Goal: Information Seeking & Learning: Learn about a topic

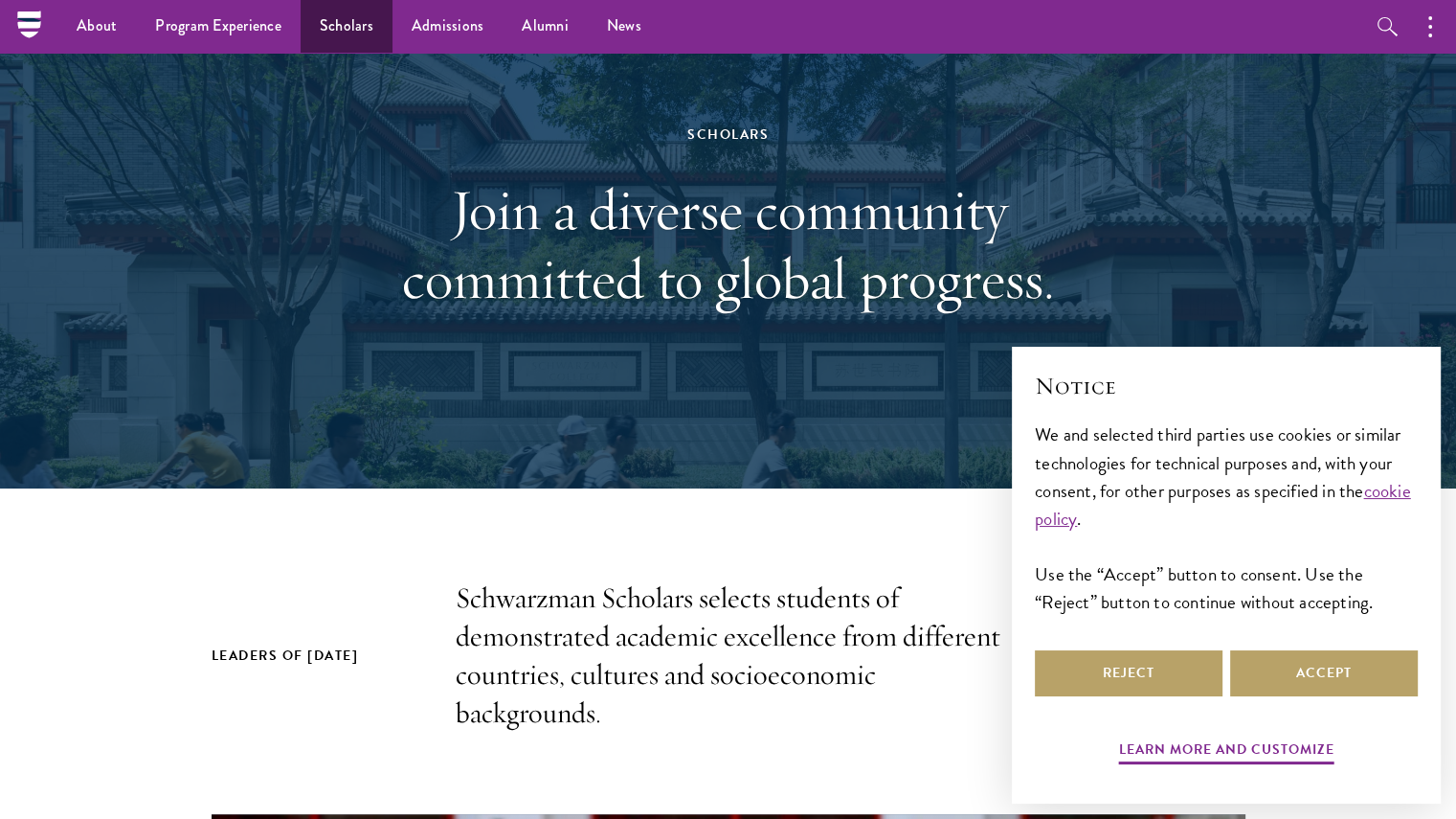
scroll to position [103, 0]
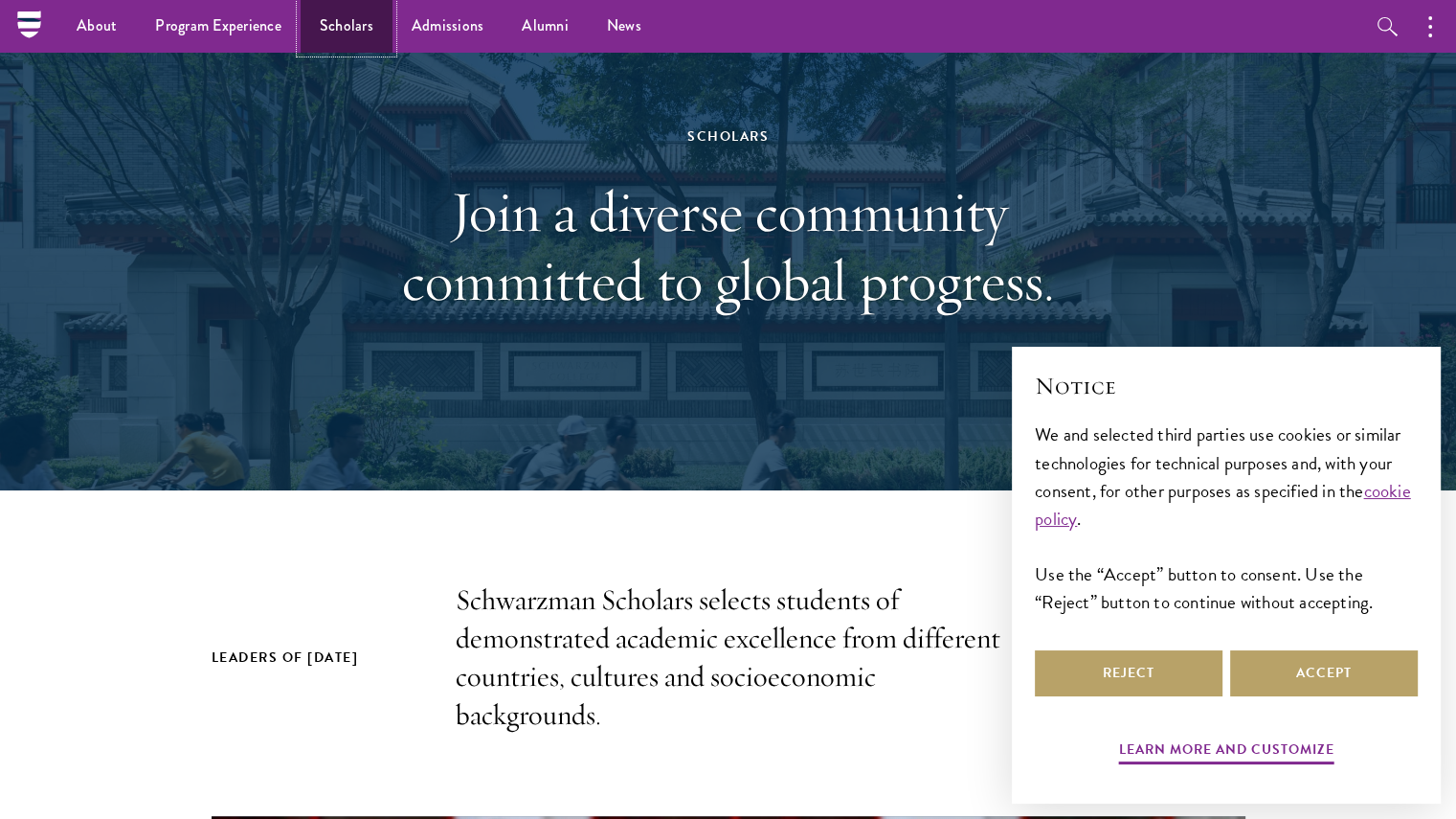
click at [337, 21] on link "Scholars" at bounding box center [346, 26] width 92 height 52
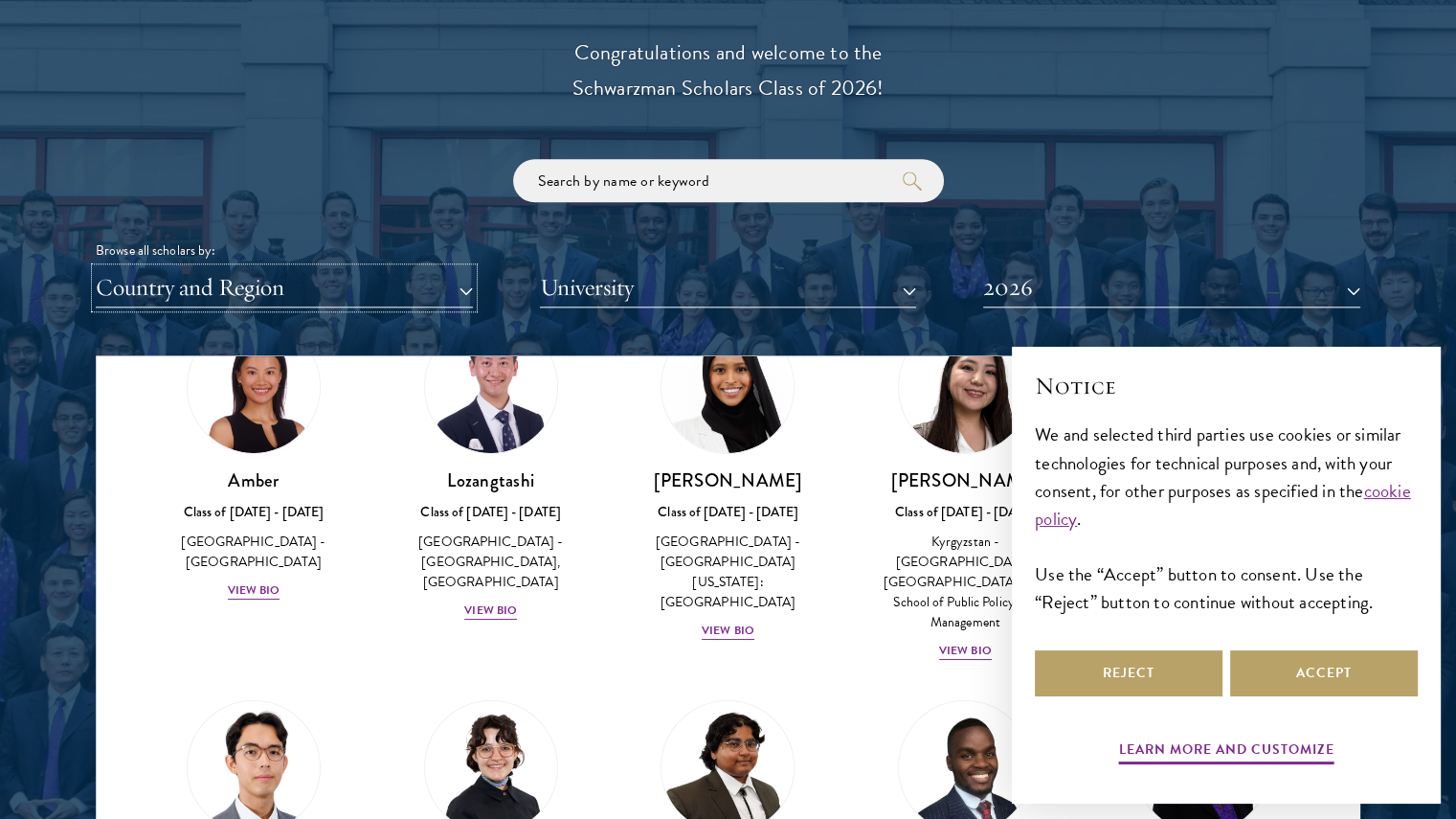
click at [414, 290] on button "Country and Region" at bounding box center [284, 288] width 377 height 40
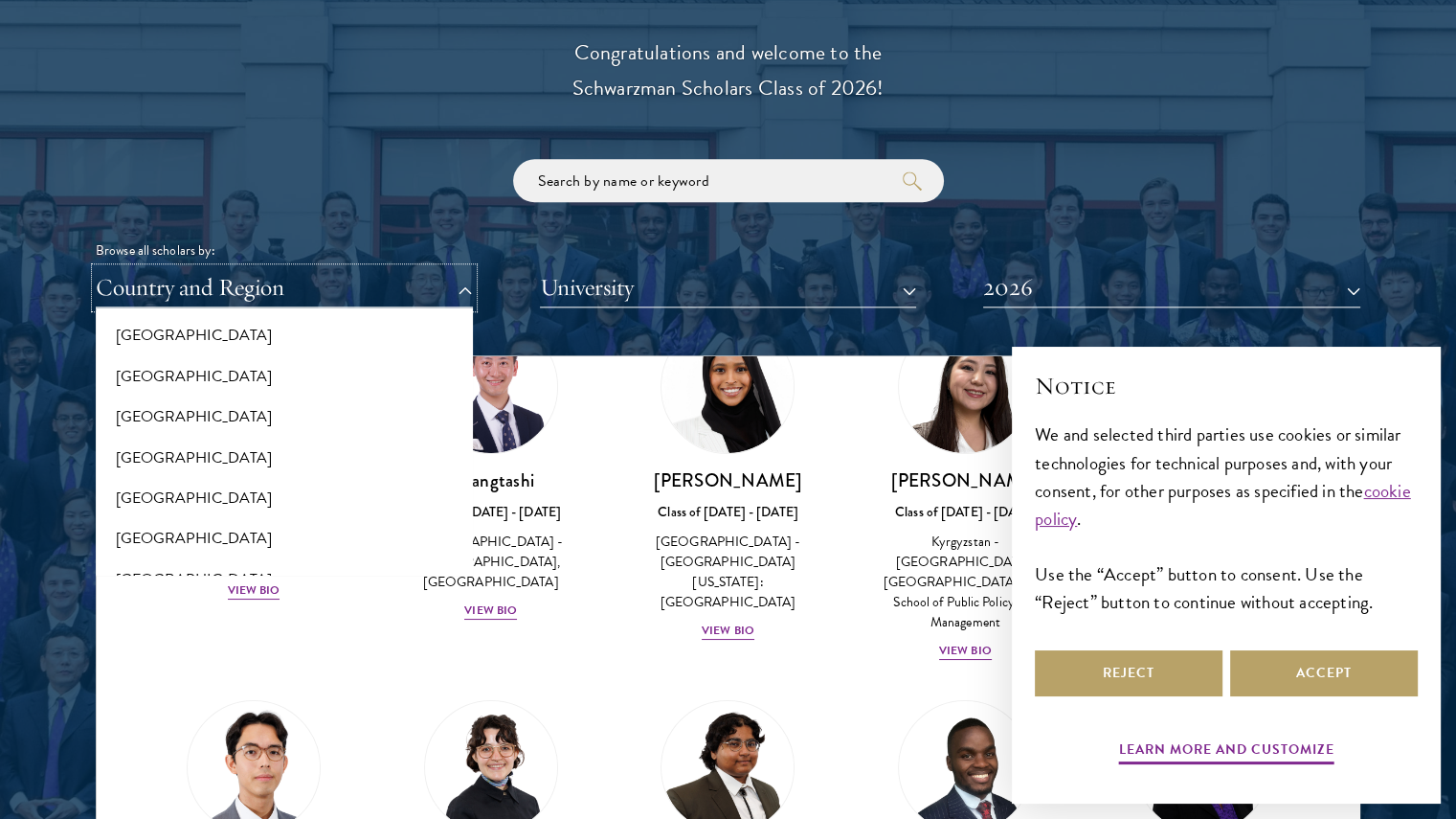
scroll to position [2120, 0]
click at [165, 535] on button "[GEOGRAPHIC_DATA]" at bounding box center [283, 536] width 365 height 41
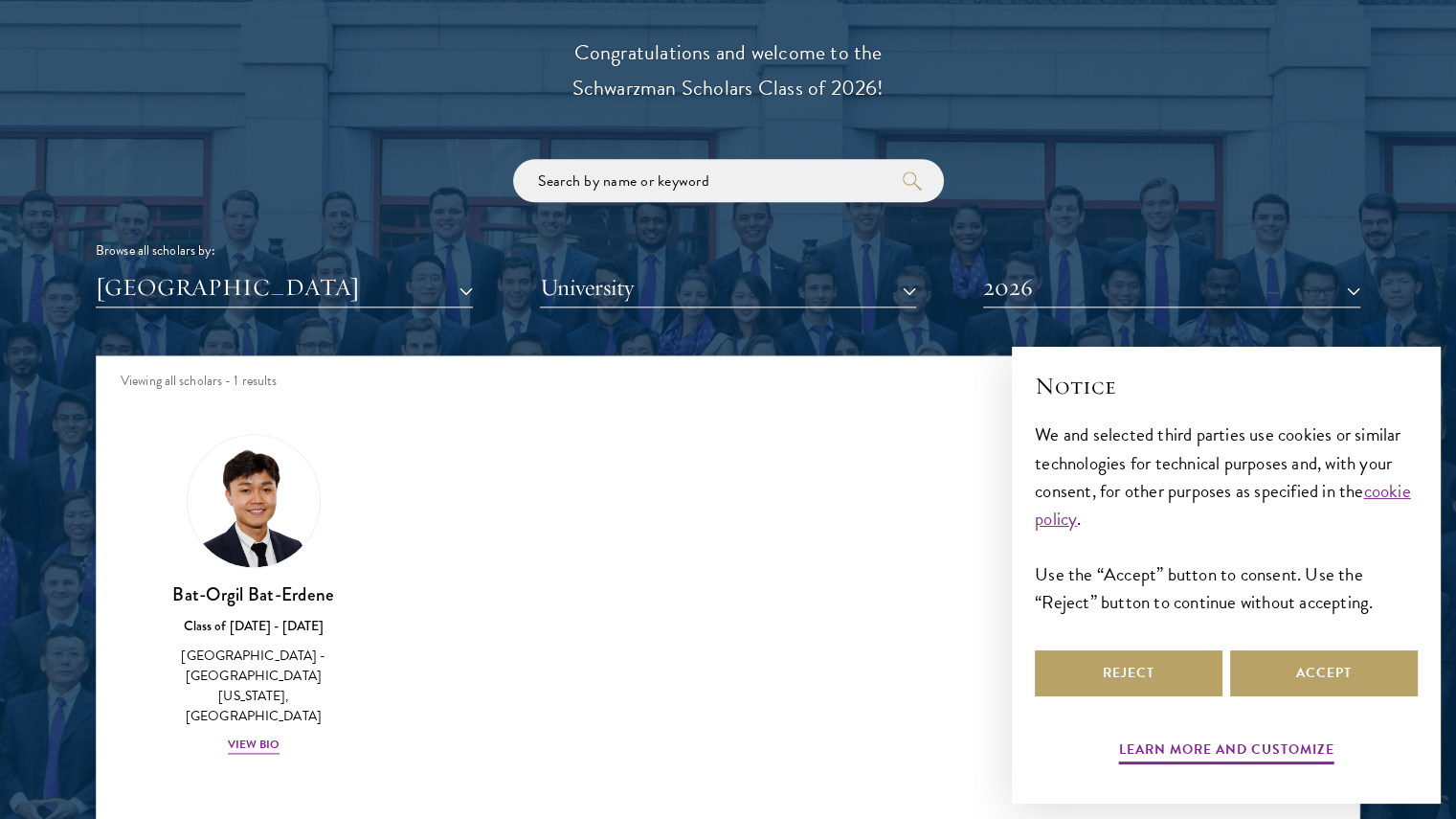
scroll to position [2413, 0]
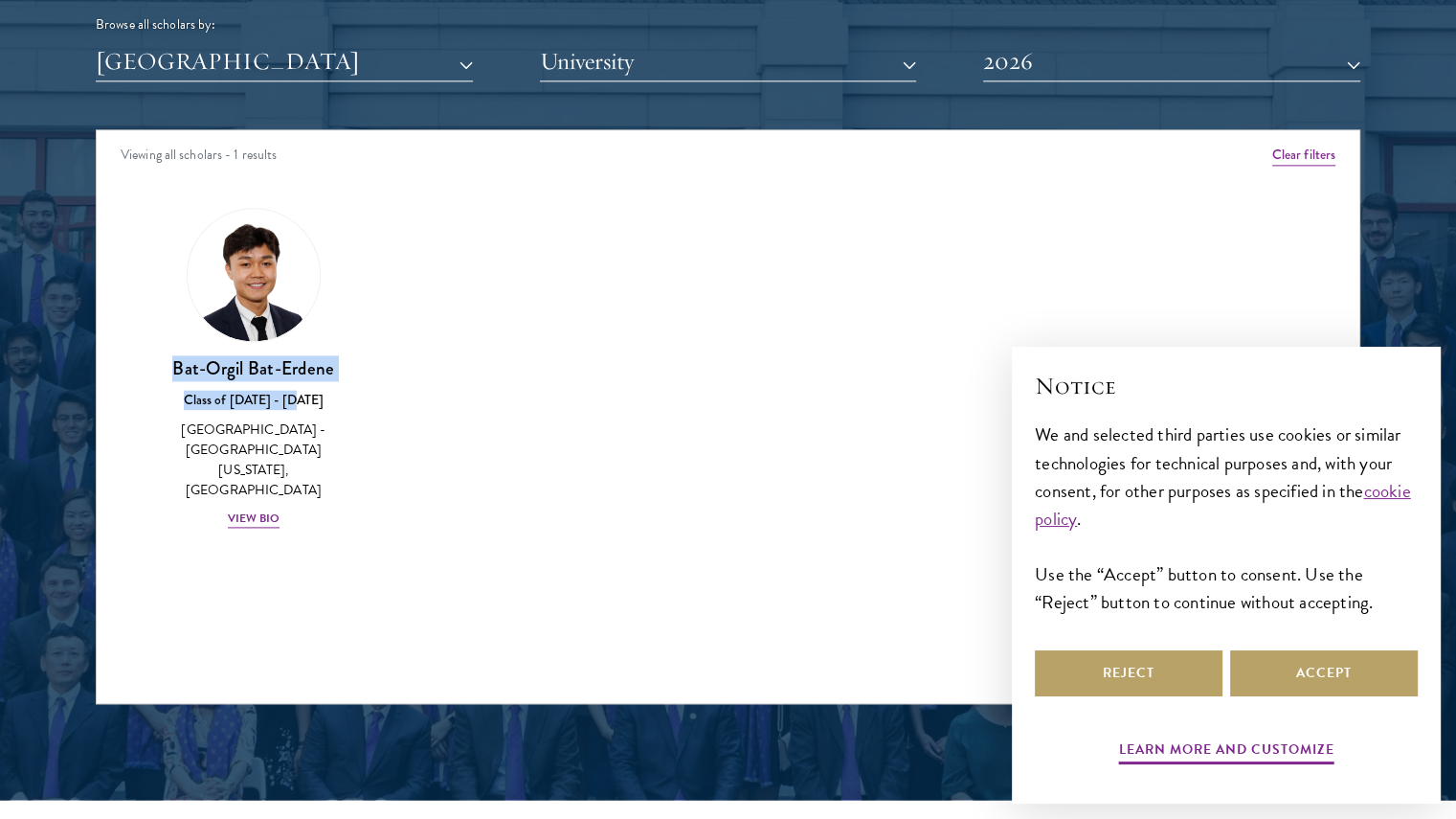
drag, startPoint x: 498, startPoint y: 382, endPoint x: 150, endPoint y: 363, distance: 348.5
click at [150, 363] on div "Amber Class of 2025 - 2026 China - Peking University View Bio Cirenquji Class o…" at bounding box center [728, 385] width 1262 height 403
copy div "Bat-Orgil Bat-Erdene Class of 2025 - 2026"
click at [384, 530] on div "Amber Class of 2025 - 2026 China - Peking University View Bio Cirenquji Class o…" at bounding box center [728, 385] width 1262 height 403
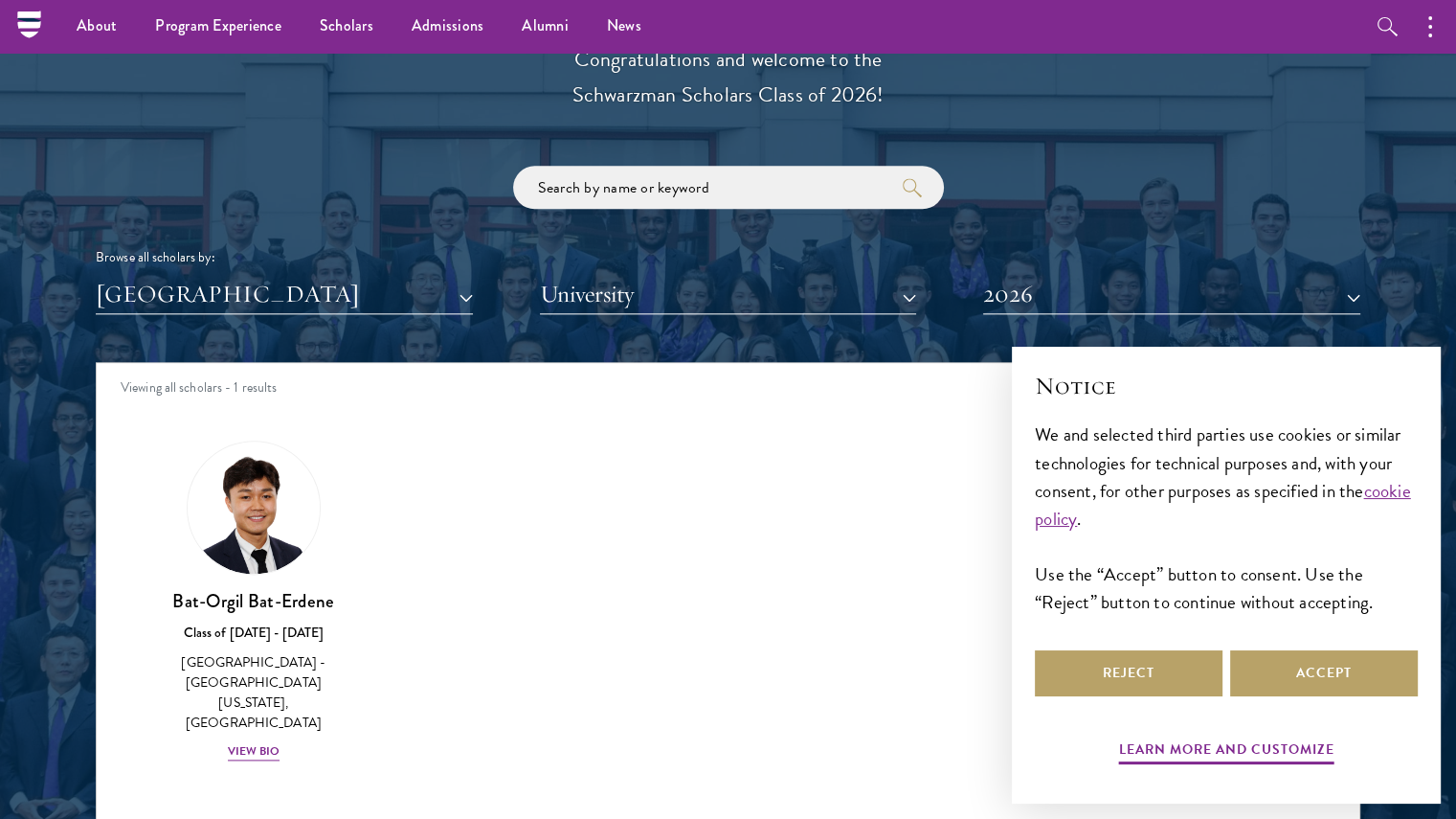
scroll to position [2180, 0]
